Goal: Task Accomplishment & Management: Complete application form

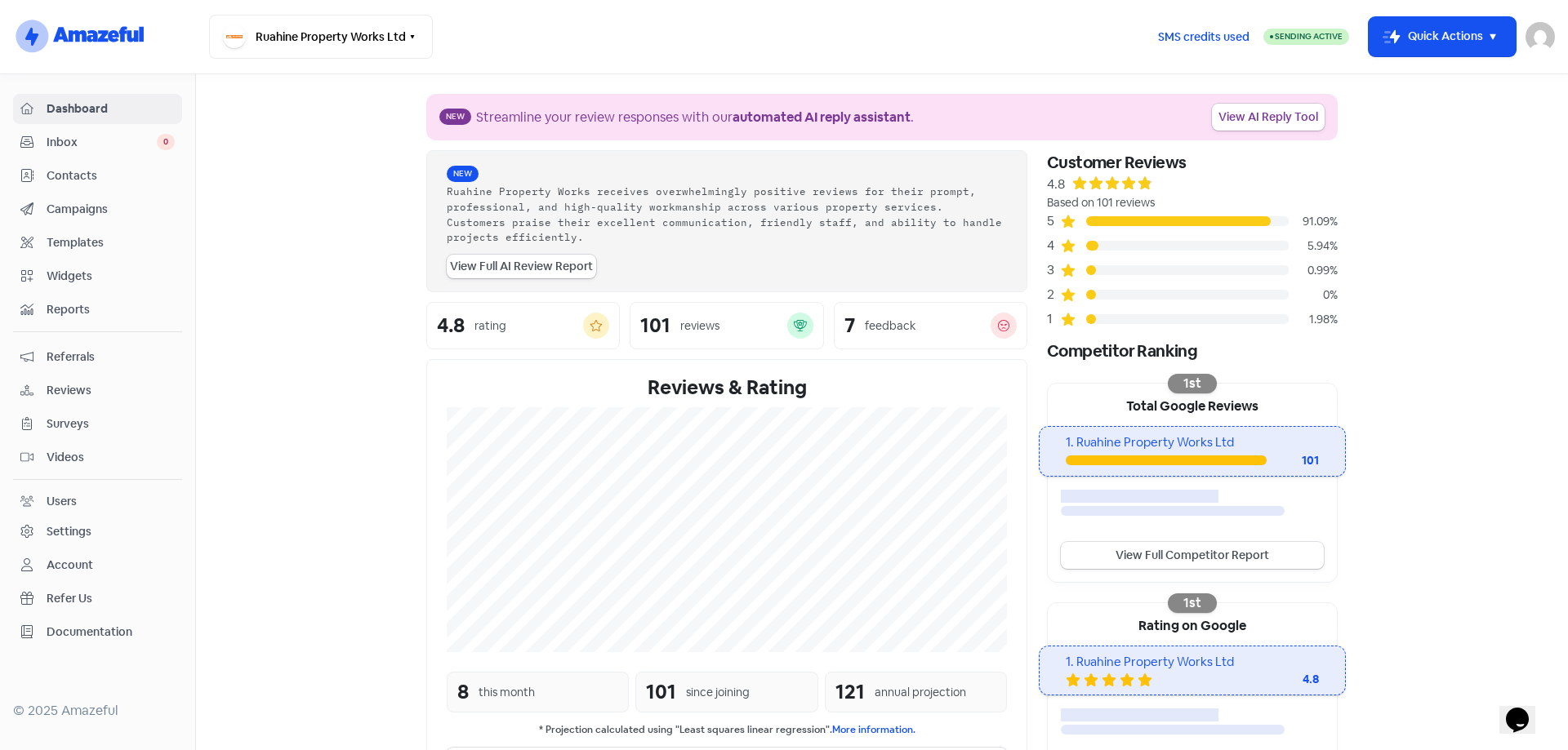
click at [91, 177] on span "Contacts" at bounding box center [110, 176] width 128 height 18
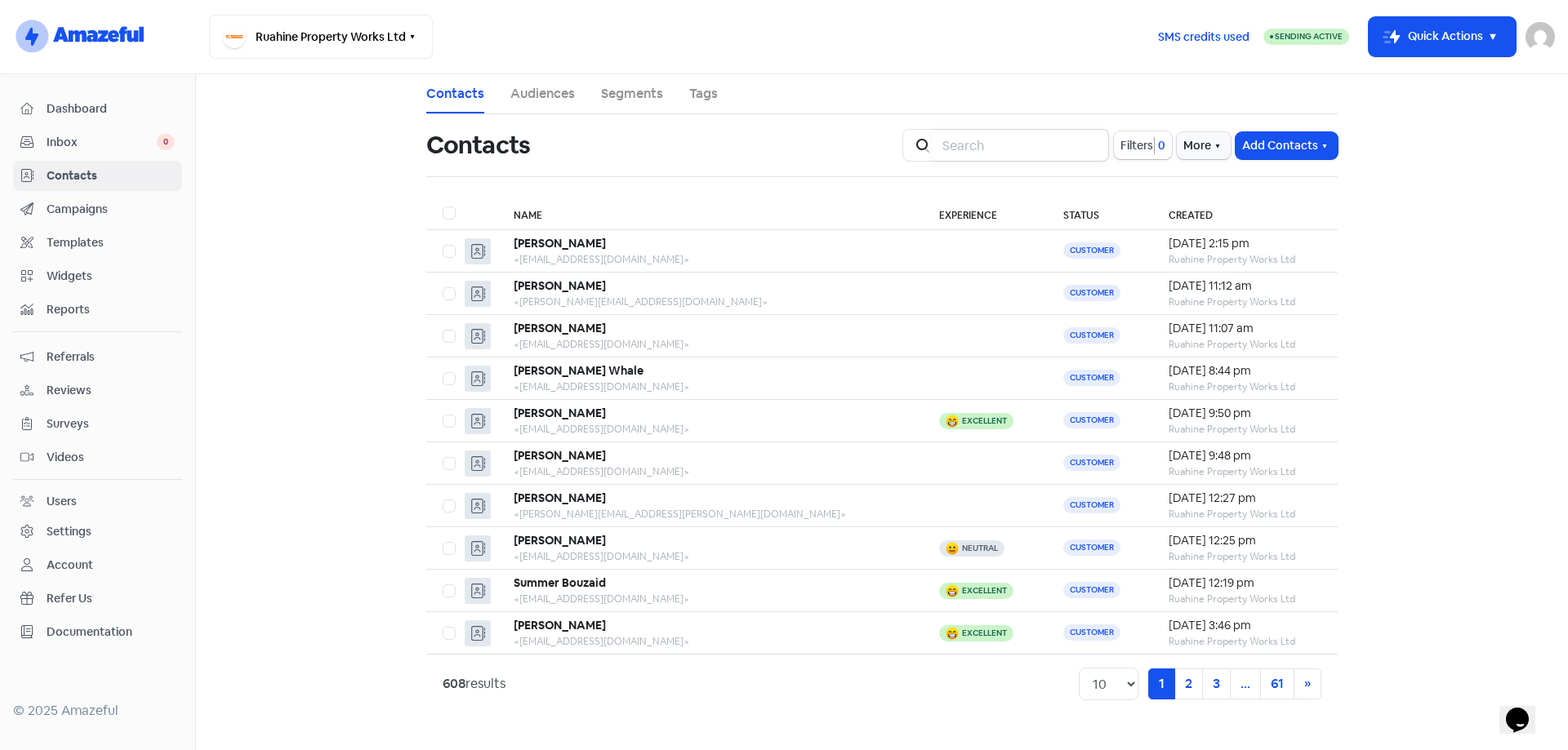
click at [987, 147] on input "search" at bounding box center [1020, 145] width 176 height 32
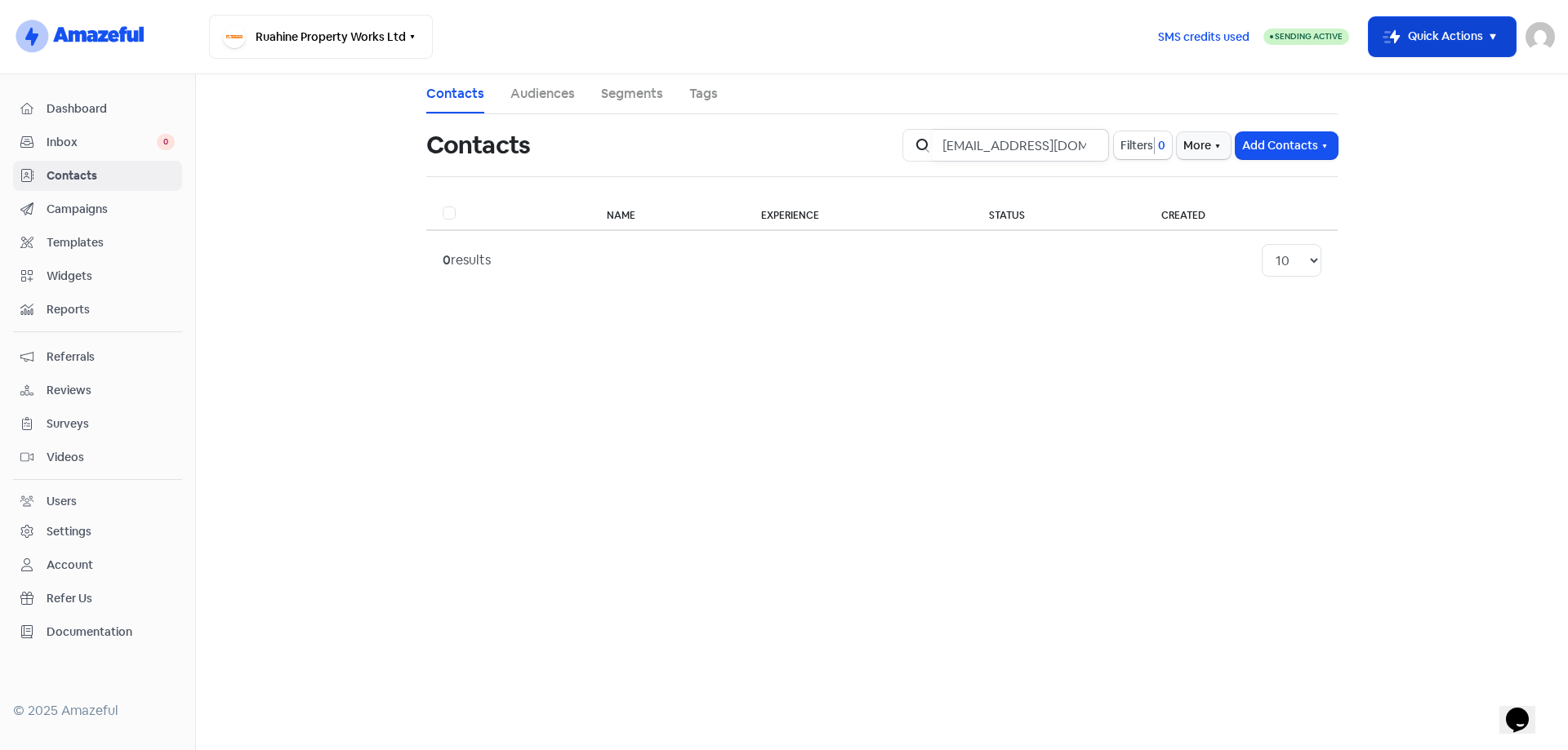
type input "[EMAIL_ADDRESS][DOMAIN_NAME]"
click at [1494, 41] on icon "button" at bounding box center [1491, 36] width 19 height 19
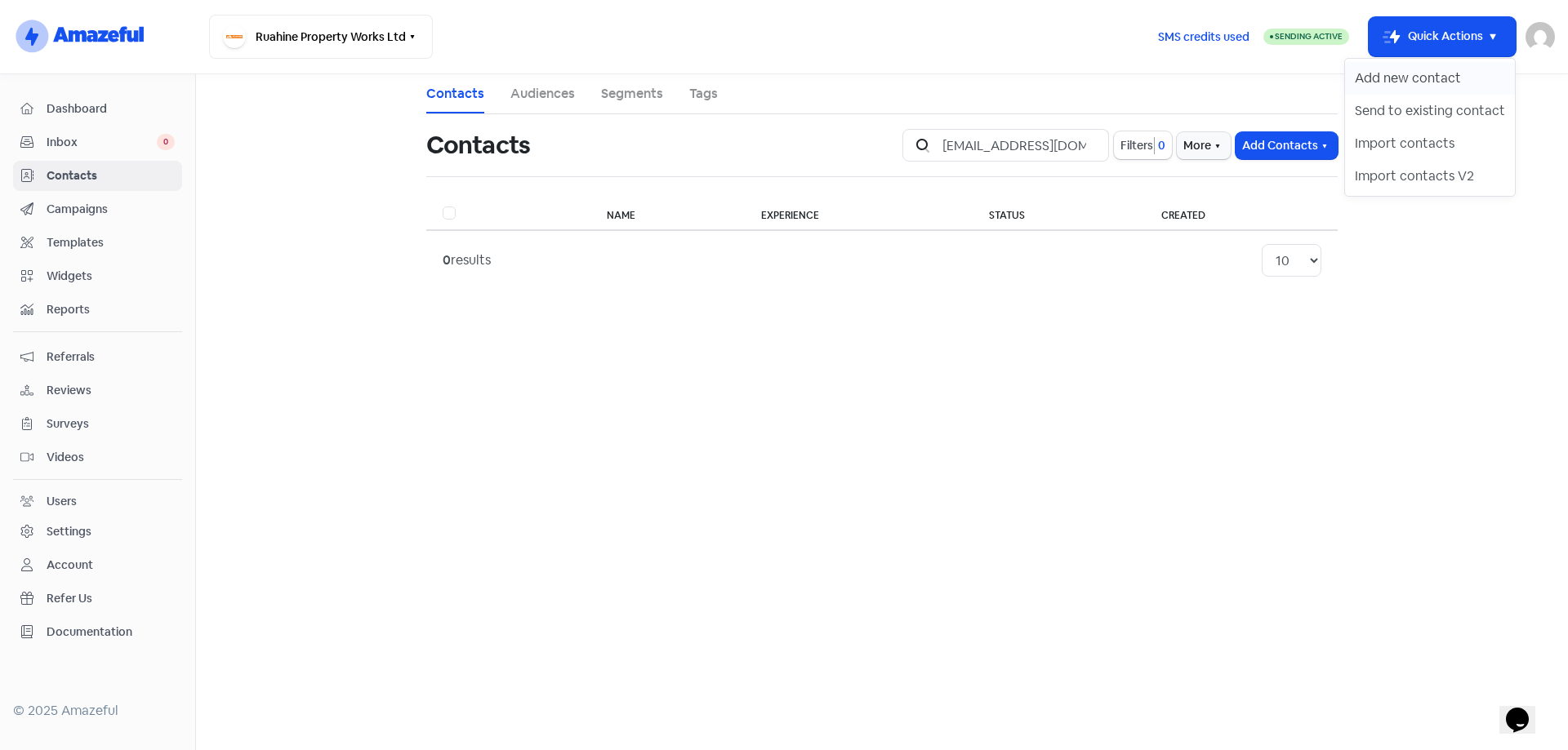
click at [1415, 81] on button "Add new contact" at bounding box center [1430, 77] width 170 height 32
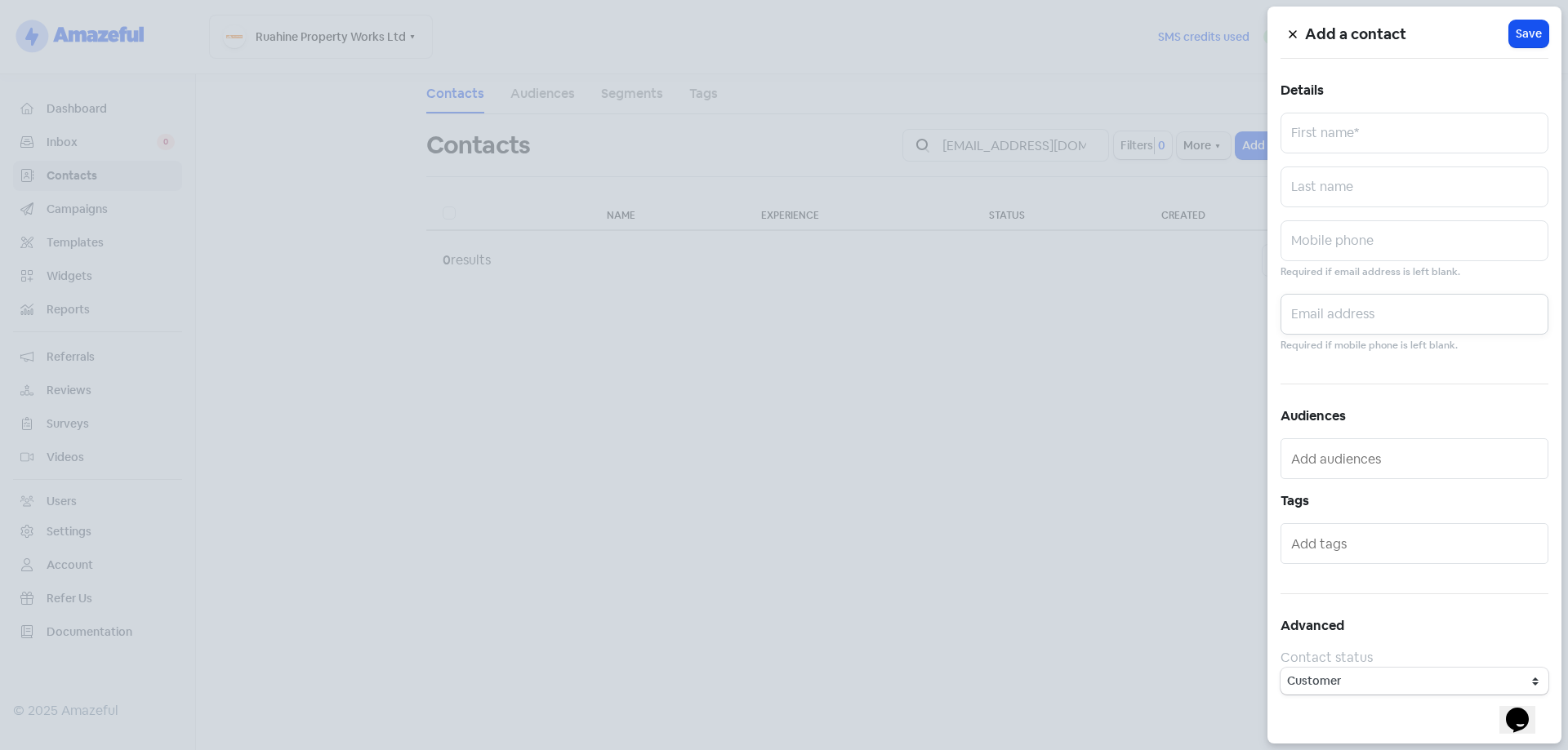
click at [1332, 314] on input "text" at bounding box center [1414, 314] width 268 height 41
paste input "[EMAIL_ADDRESS][DOMAIN_NAME]"
type input "[EMAIL_ADDRESS][DOMAIN_NAME]"
click at [1335, 124] on input "text" at bounding box center [1414, 133] width 268 height 41
type input "[PERSON_NAME]"
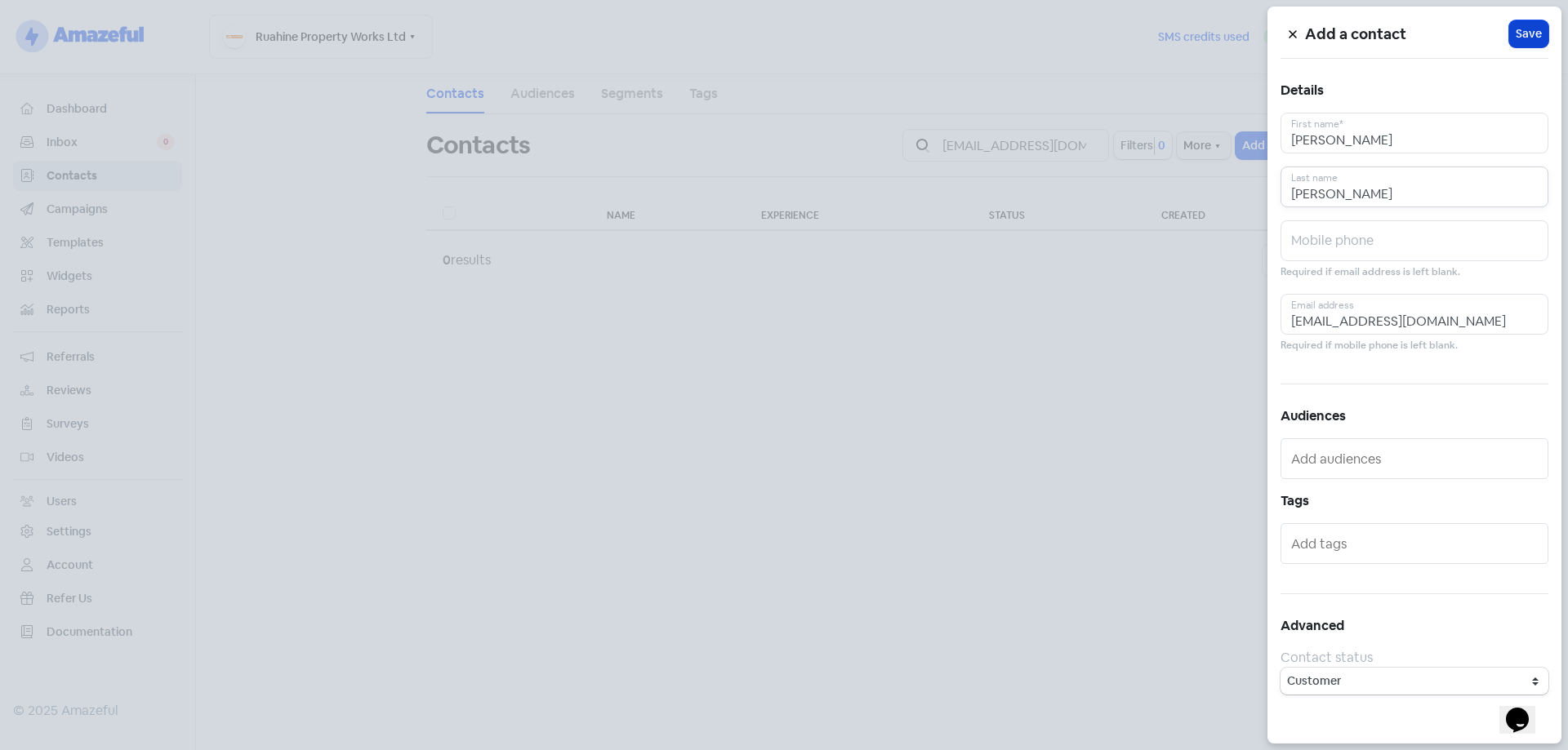
type input "[PERSON_NAME]"
click at [1527, 30] on span "Save" at bounding box center [1528, 33] width 26 height 18
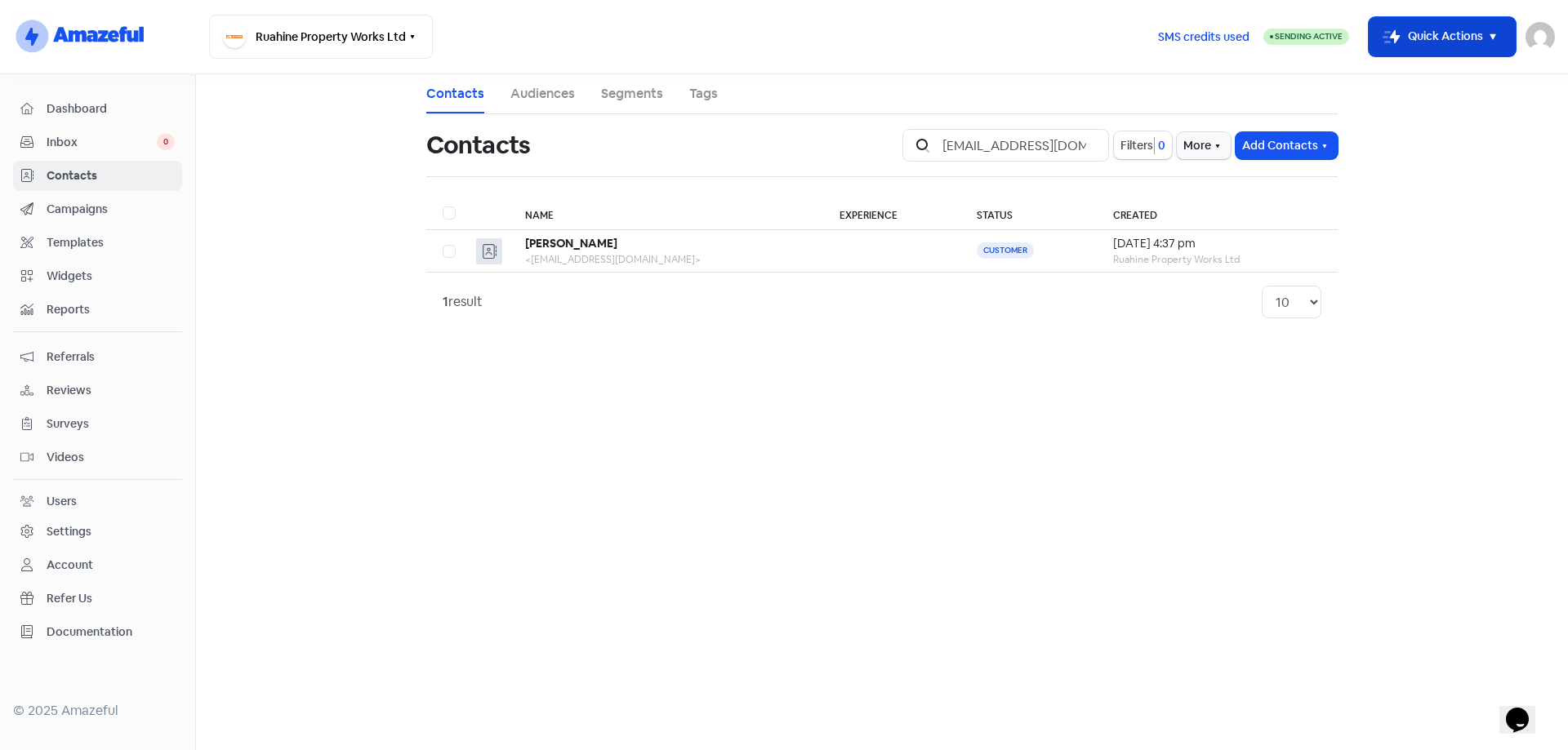
click at [1489, 38] on icon "button" at bounding box center [1491, 36] width 19 height 19
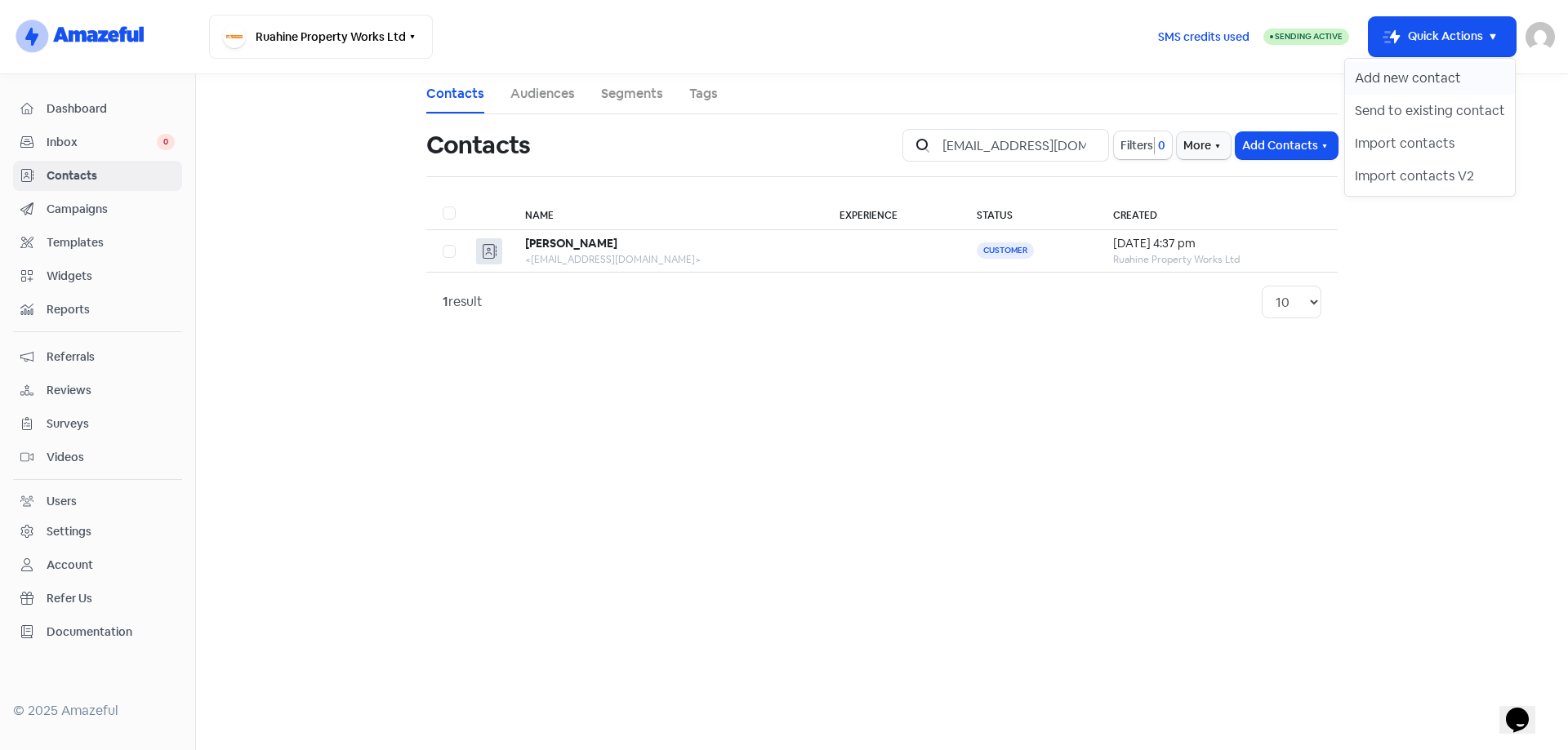
click at [1432, 74] on button "Add new contact" at bounding box center [1430, 77] width 170 height 32
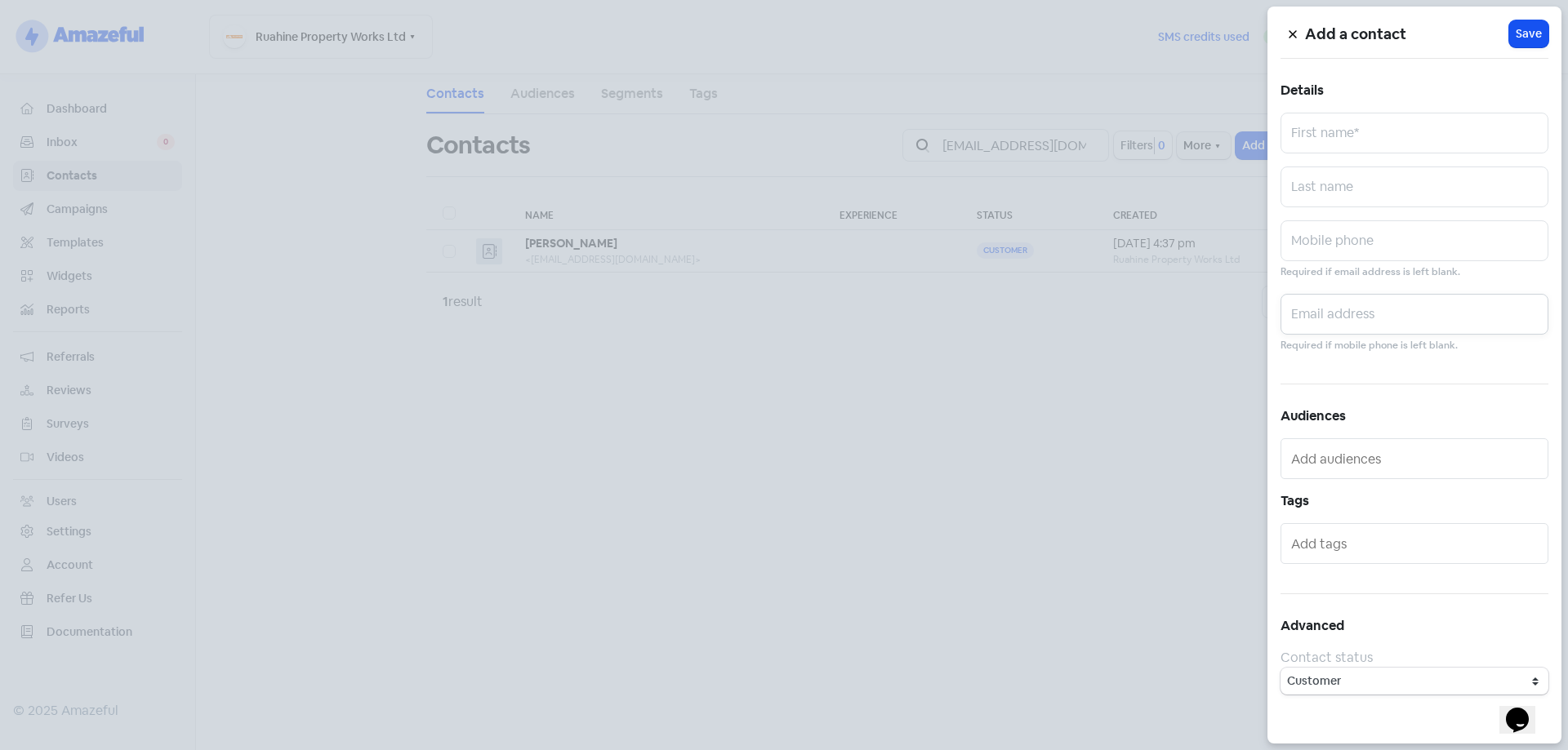
click at [1343, 322] on input "text" at bounding box center [1414, 314] width 268 height 41
paste input "[EMAIL_ADDRESS][PERSON_NAME][DOMAIN_NAME]"
type input "[EMAIL_ADDRESS][PERSON_NAME][DOMAIN_NAME]"
click at [1347, 134] on input "text" at bounding box center [1414, 133] width 268 height 41
type input "[PERSON_NAME]"
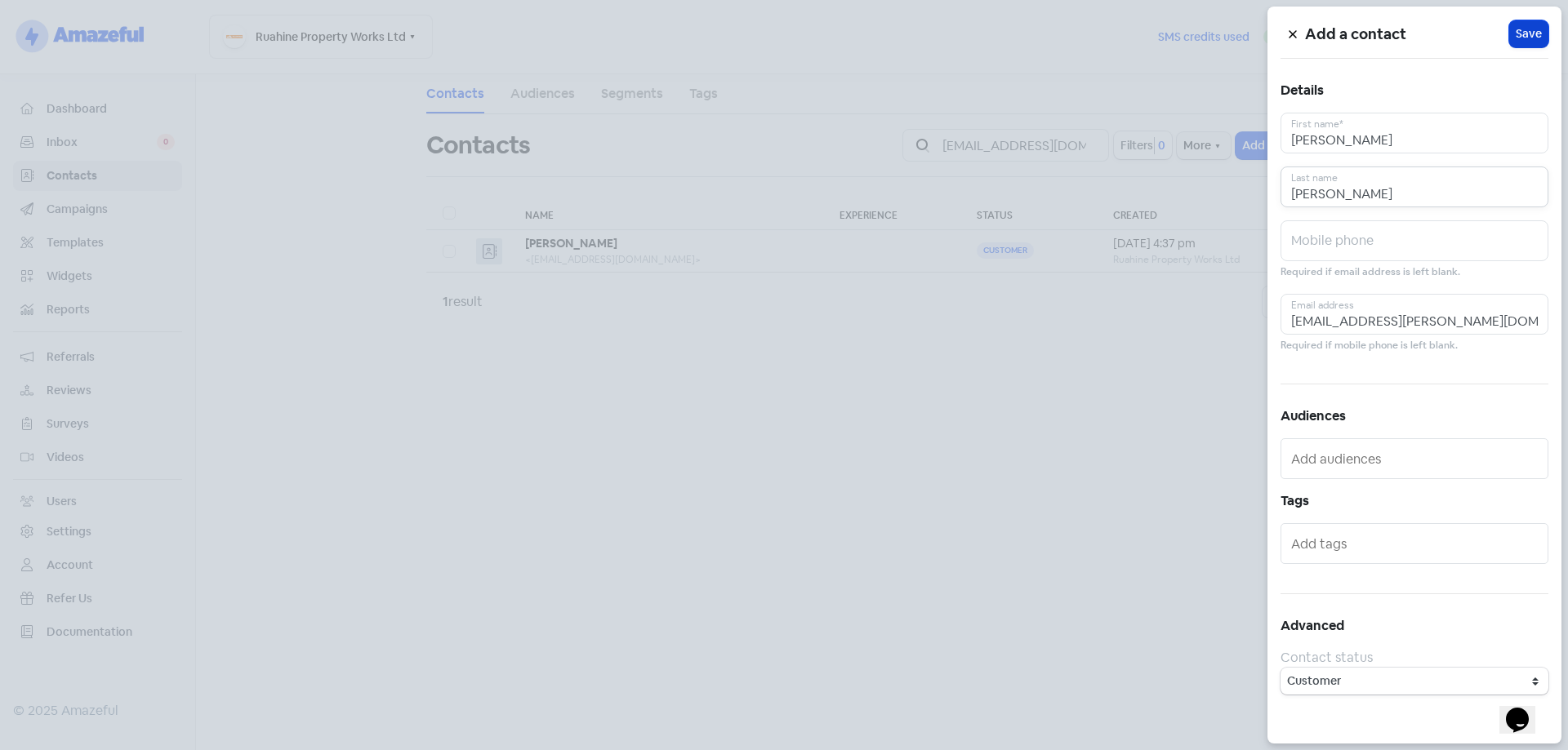
type input "[PERSON_NAME]"
click at [1525, 32] on span "Save" at bounding box center [1528, 33] width 26 height 18
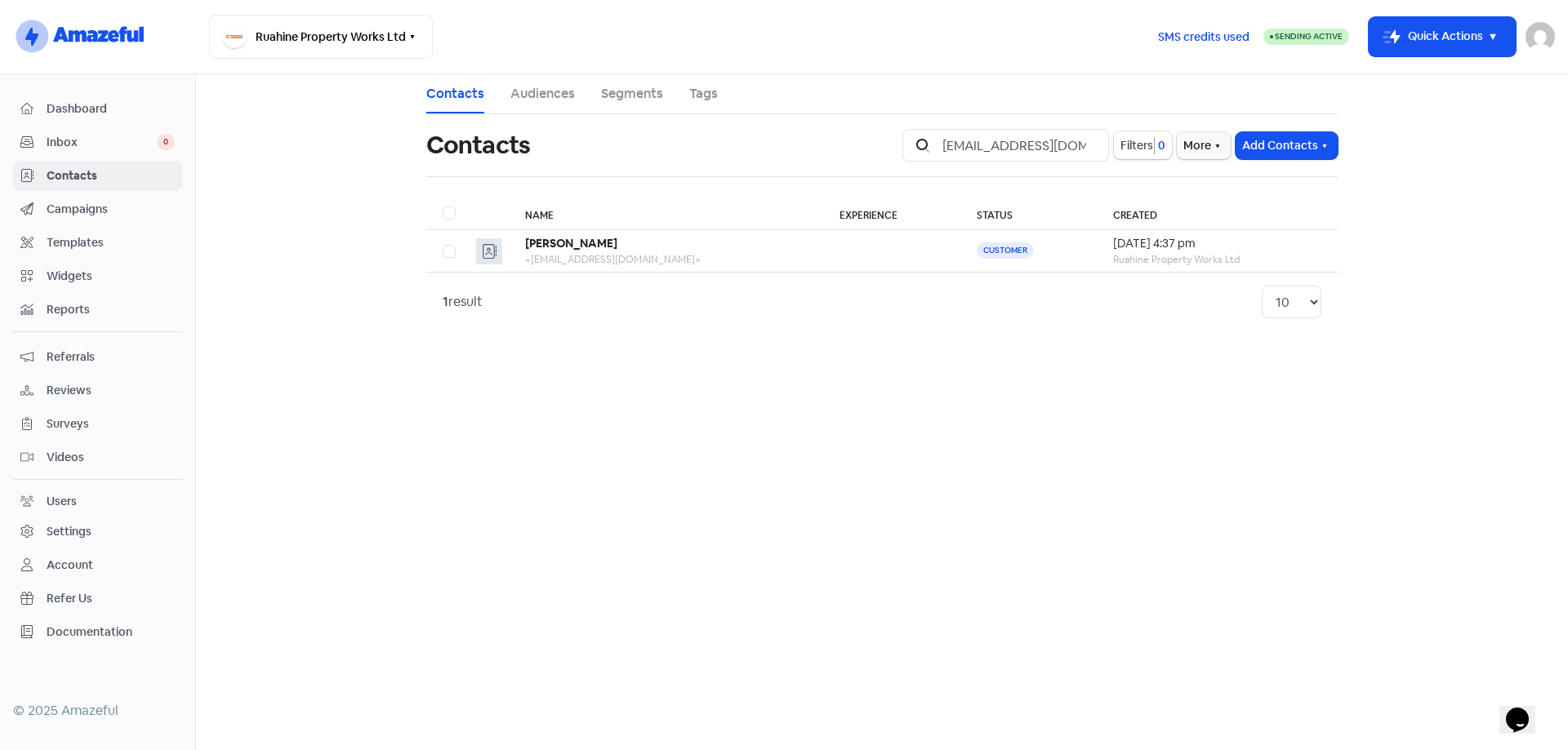
click at [76, 171] on span "Contacts" at bounding box center [110, 176] width 128 height 18
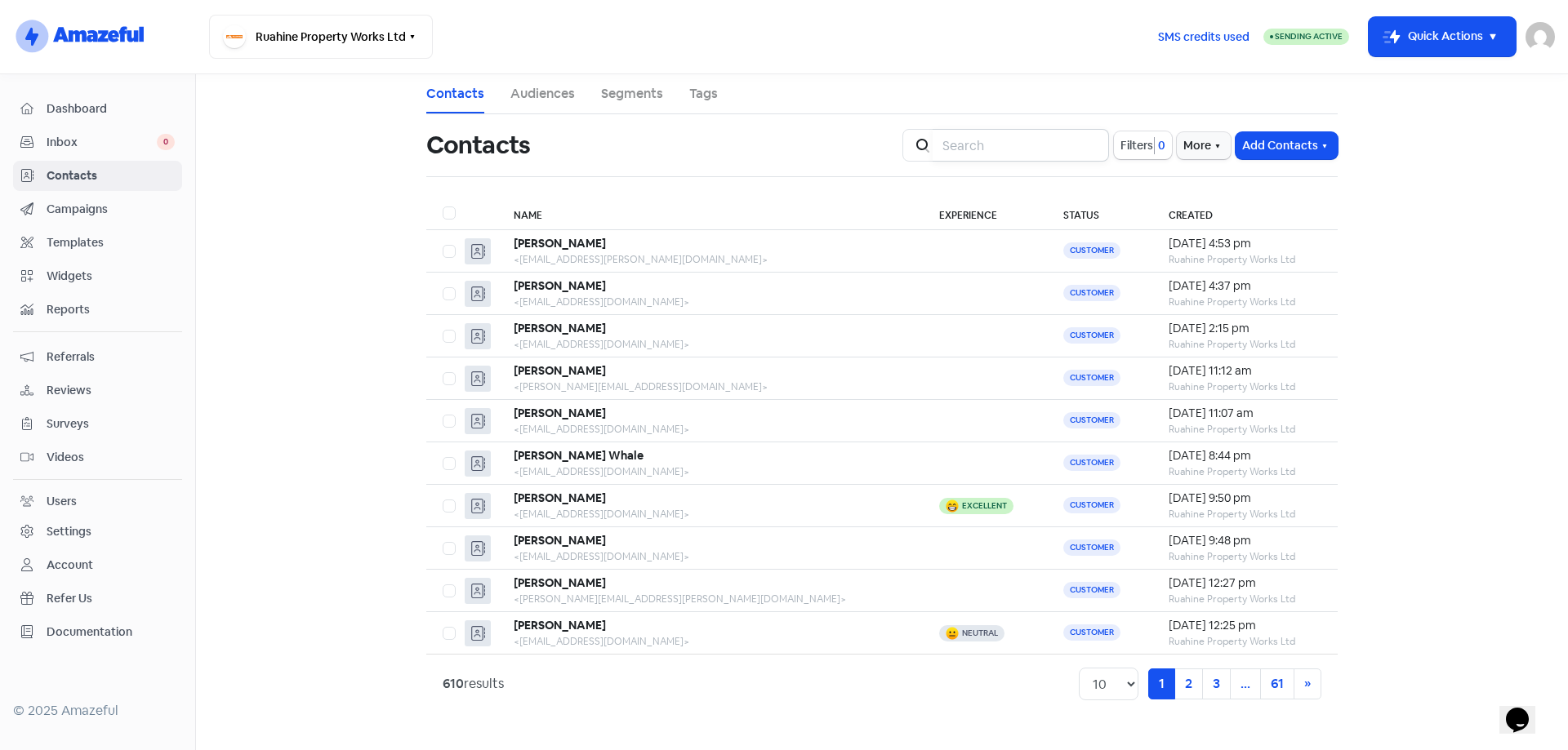
click at [1045, 153] on input "search" at bounding box center [1020, 145] width 176 height 32
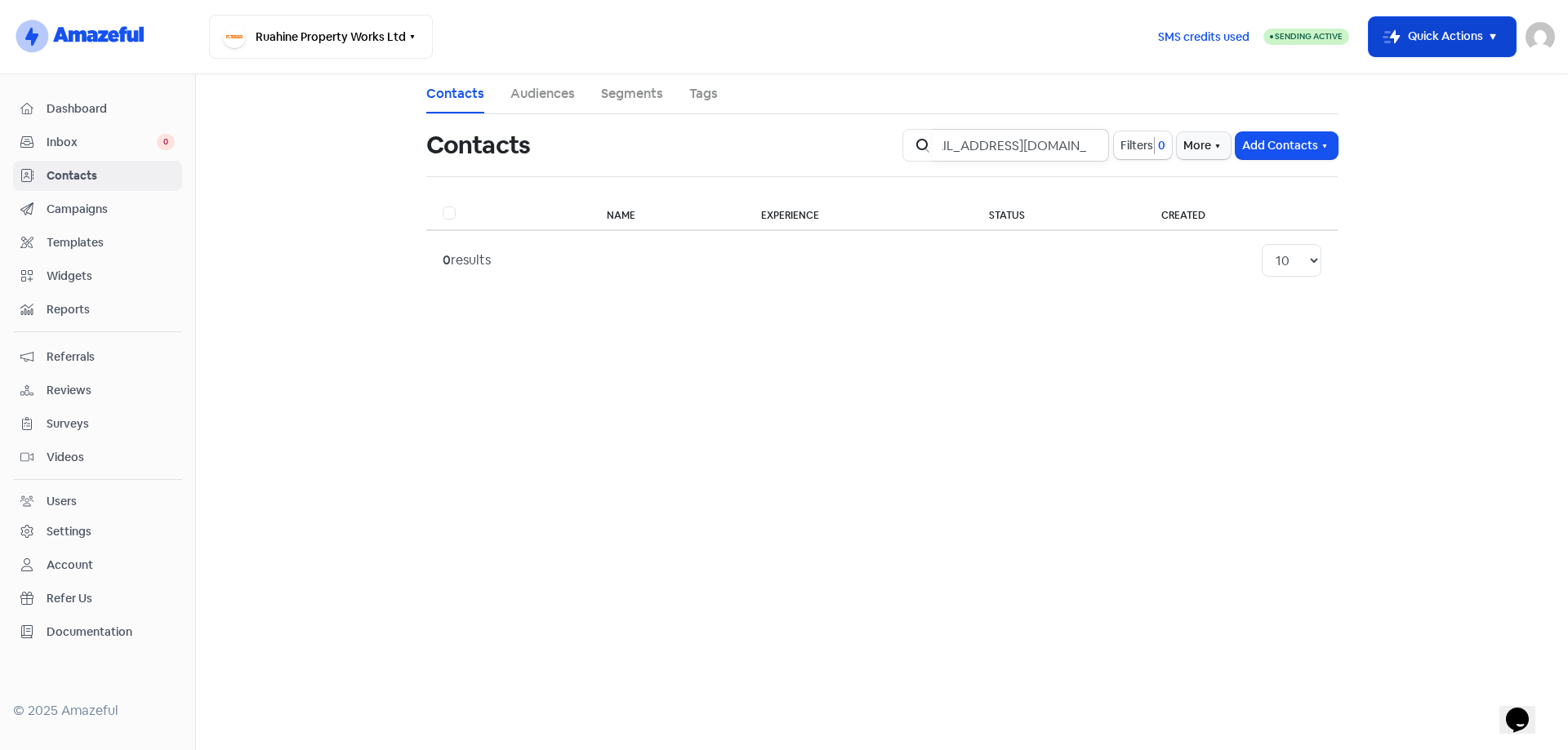
type input "[EMAIL_ADDRESS][DOMAIN_NAME]"
click at [1482, 41] on button "Icon For Thunder-move Quick Actions" at bounding box center [1441, 37] width 147 height 40
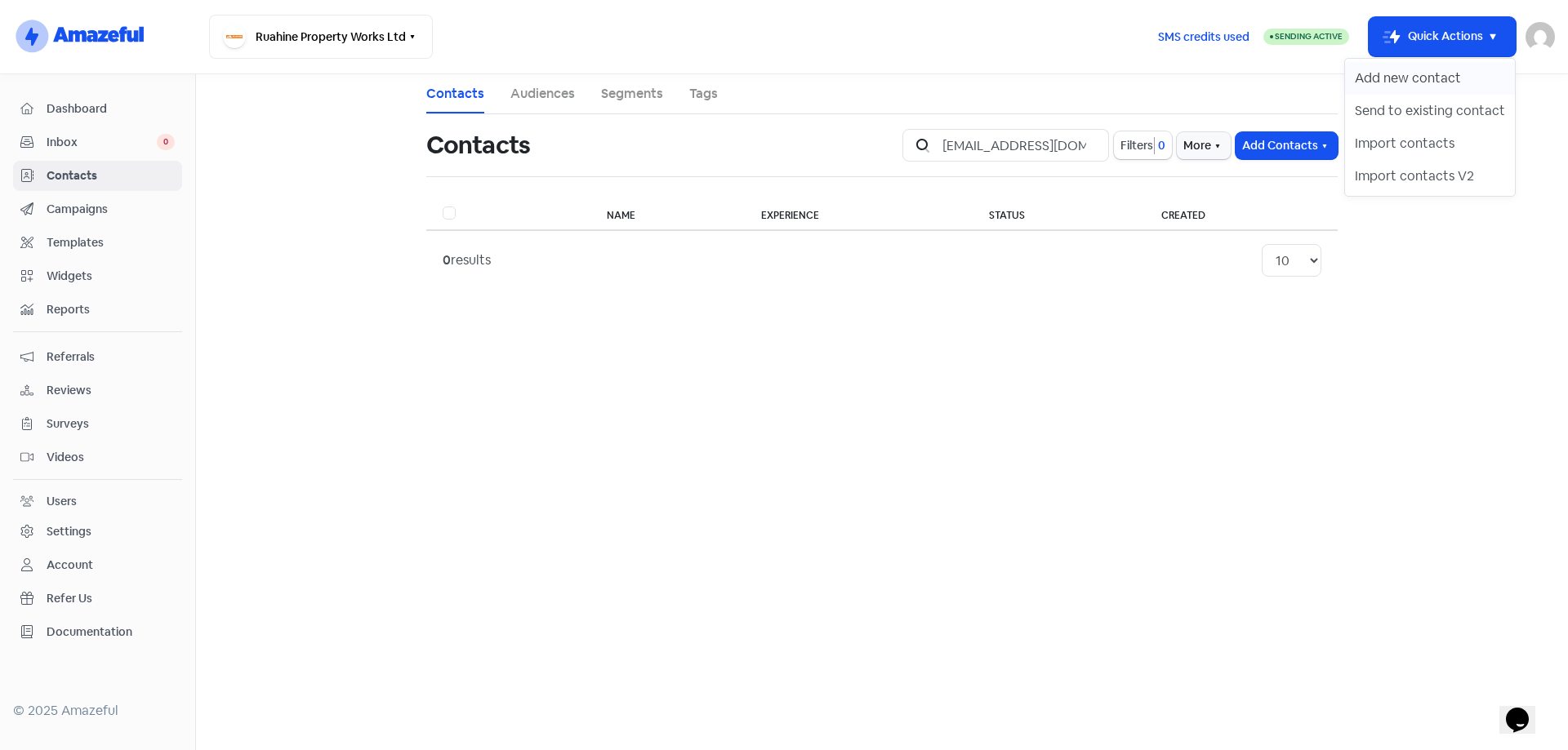
click at [1425, 70] on button "Add new contact" at bounding box center [1430, 77] width 170 height 32
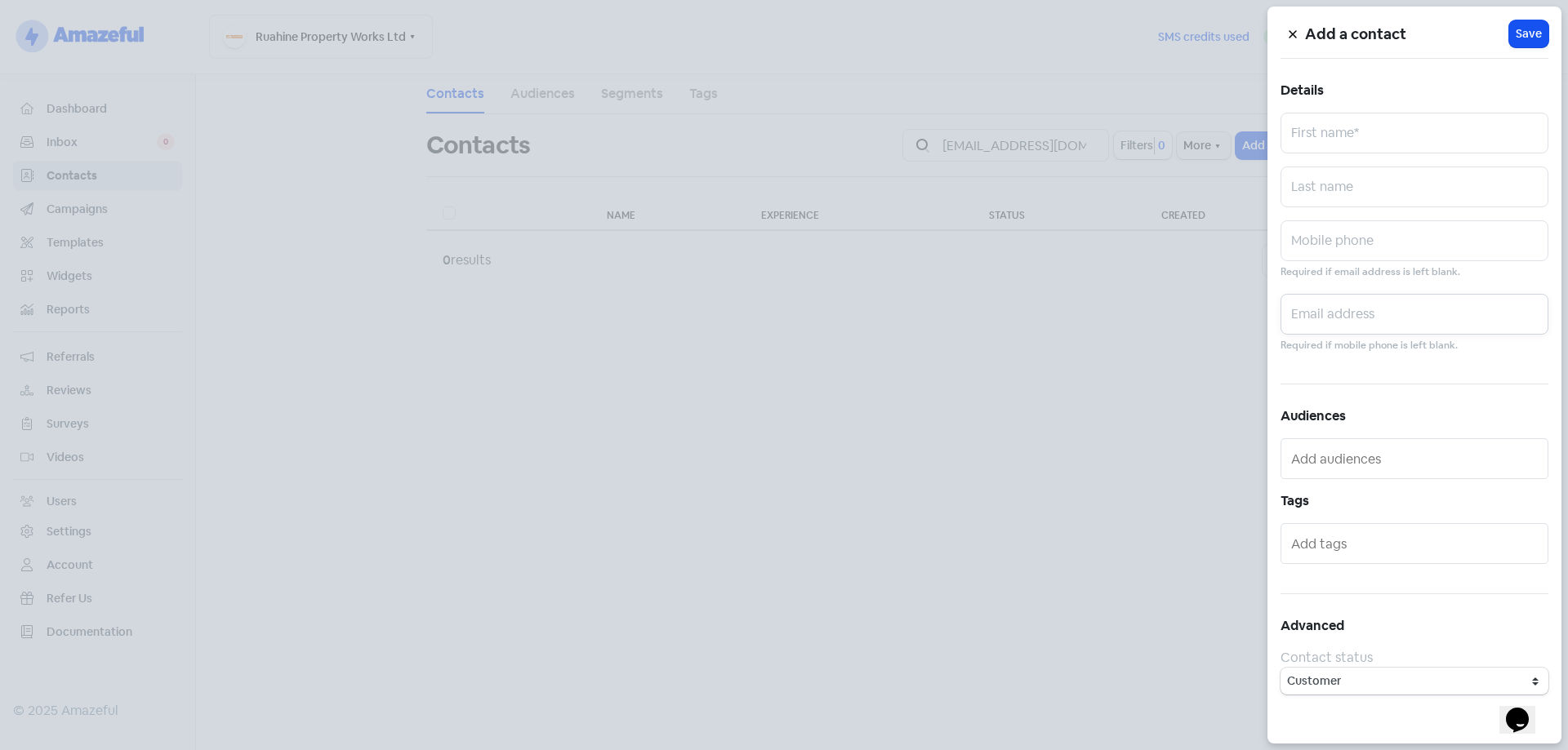
click at [1346, 323] on input "text" at bounding box center [1414, 314] width 268 height 41
paste input "[EMAIL_ADDRESS][DOMAIN_NAME]"
type input "[EMAIL_ADDRESS][DOMAIN_NAME]"
click at [1323, 136] on input "text" at bounding box center [1414, 133] width 268 height 41
type input "[PERSON_NAME]"
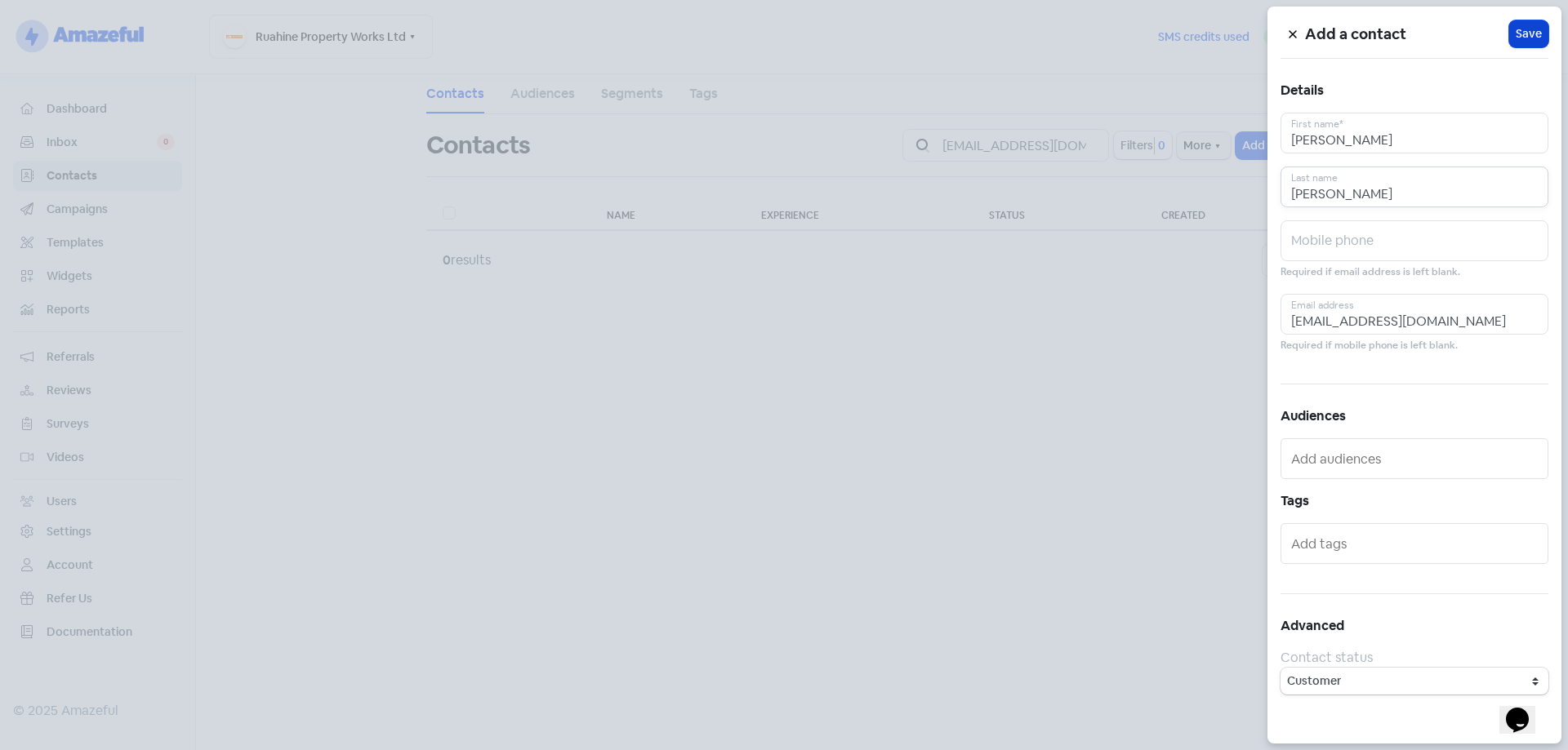
type input "[PERSON_NAME]"
click at [1530, 24] on button "Icon For Loading Save" at bounding box center [1528, 33] width 40 height 27
